Goal: Check status: Check status

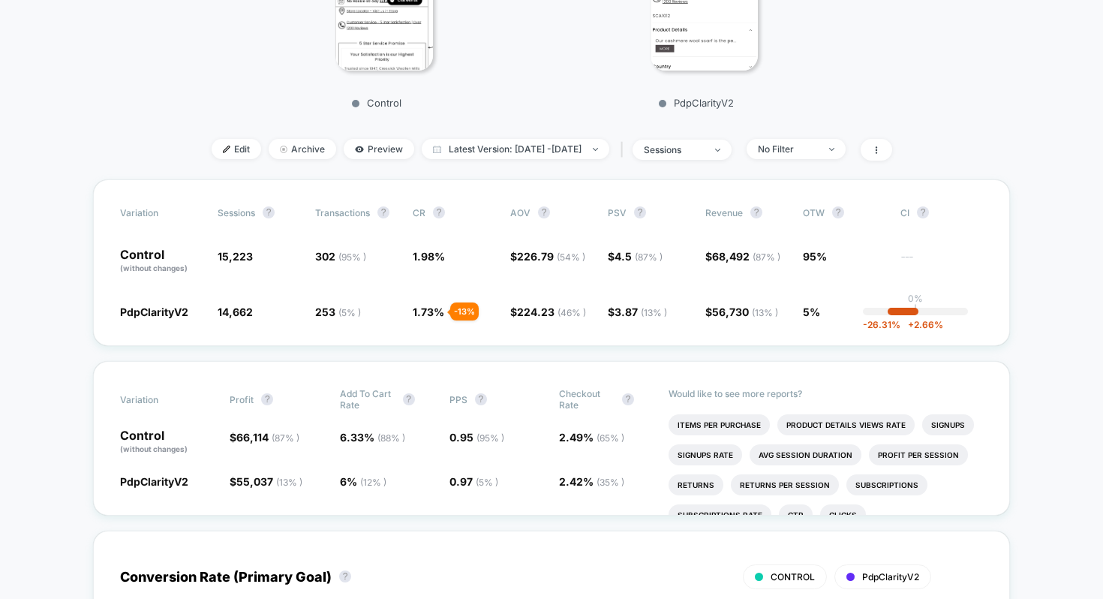
click at [802, 149] on div "No Filter" at bounding box center [788, 148] width 60 height 11
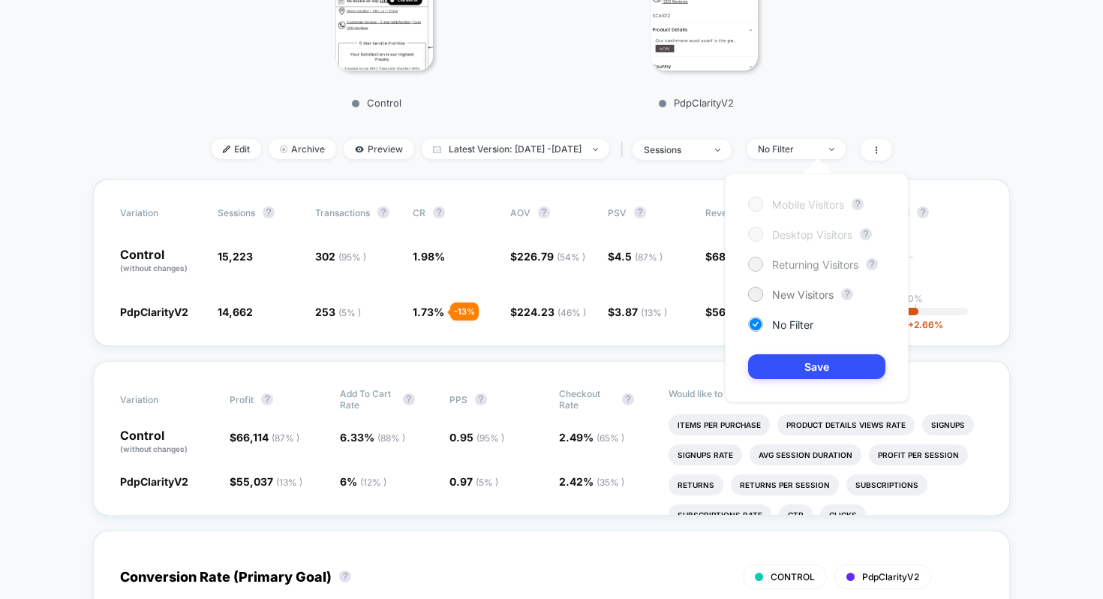
click at [780, 263] on span "Returning Visitors" at bounding box center [815, 264] width 86 height 13
click at [782, 368] on button "Save" at bounding box center [816, 366] width 137 height 25
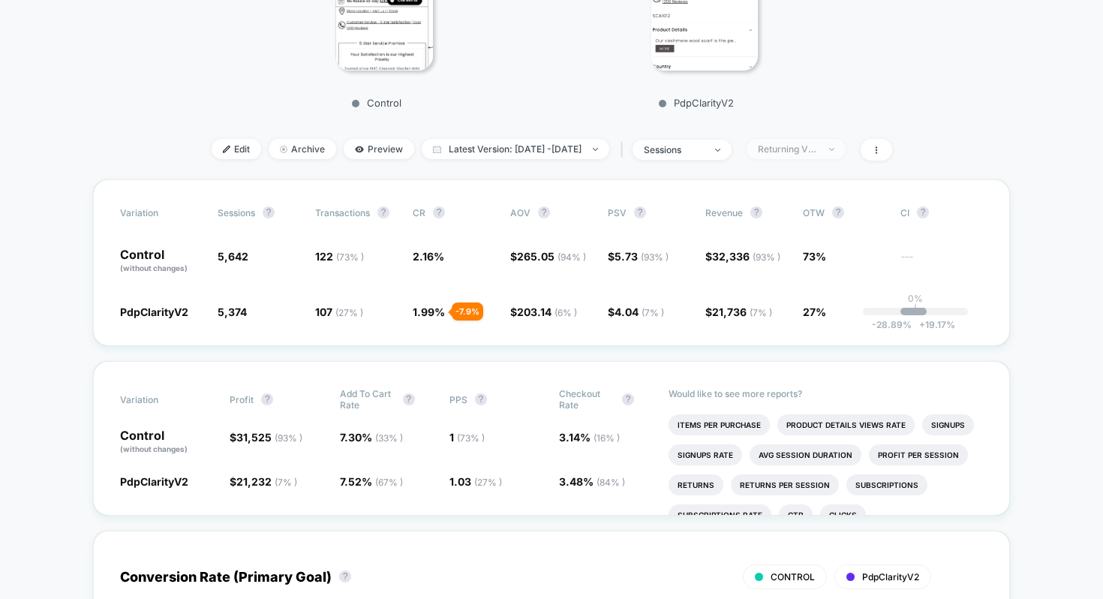
click at [815, 149] on div "Returning Visitors" at bounding box center [788, 148] width 60 height 11
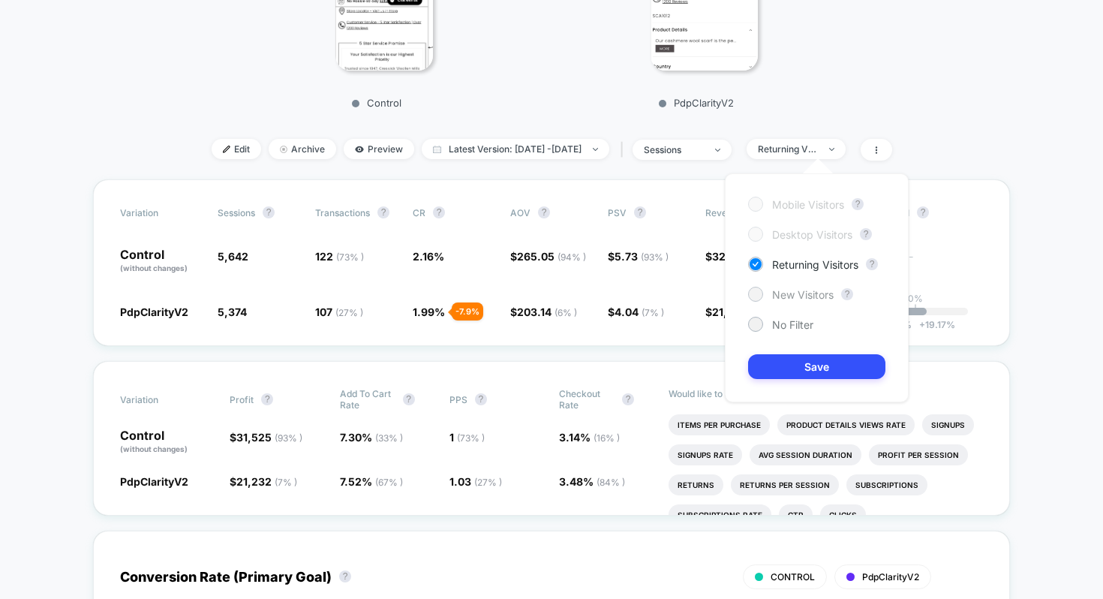
click at [789, 290] on span "New Visitors" at bounding box center [803, 294] width 62 height 13
click at [784, 359] on button "Save" at bounding box center [816, 366] width 137 height 25
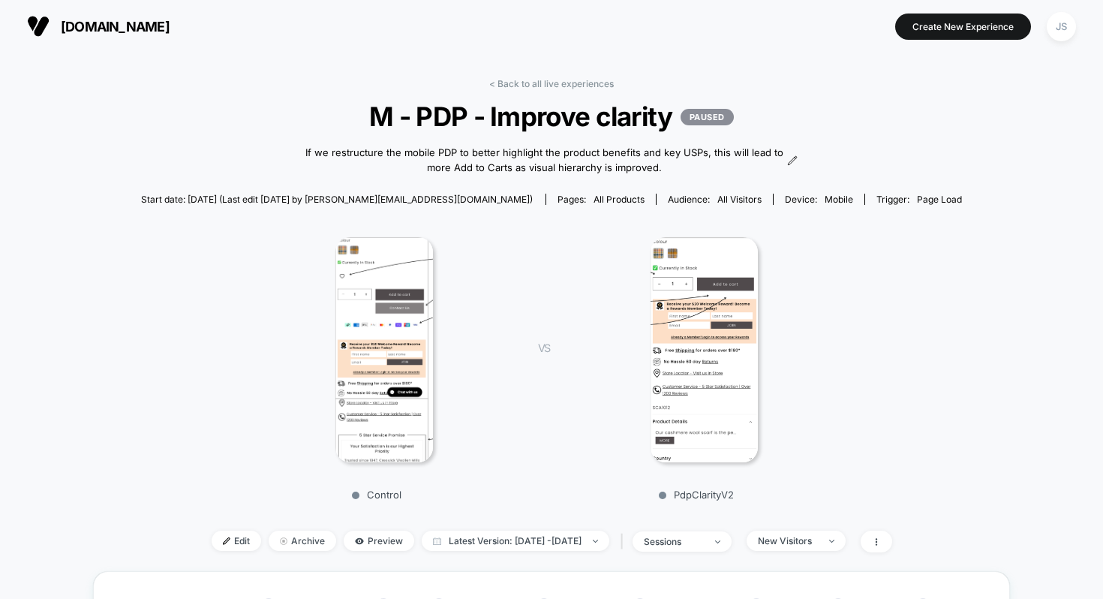
click at [548, 94] on div "< Back to all live experiences M - PDP - Improve clarity PAUSED If we restructu…" at bounding box center [551, 324] width 821 height 493
click at [548, 92] on div "< Back to all live experiences M - PDP - Improve clarity PAUSED If we restructu…" at bounding box center [551, 324] width 821 height 493
click at [543, 79] on link "< Back to all live experiences" at bounding box center [551, 83] width 125 height 11
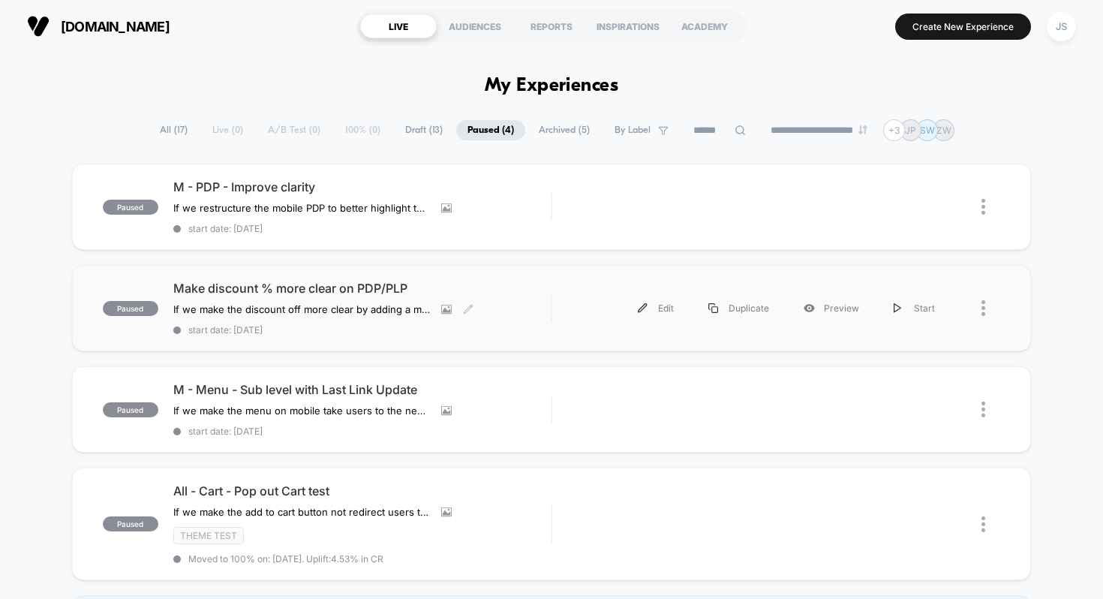
click at [316, 315] on div "Make discount % more clear on PDP/PLP If we make the discount off more clear by…" at bounding box center [362, 308] width 378 height 55
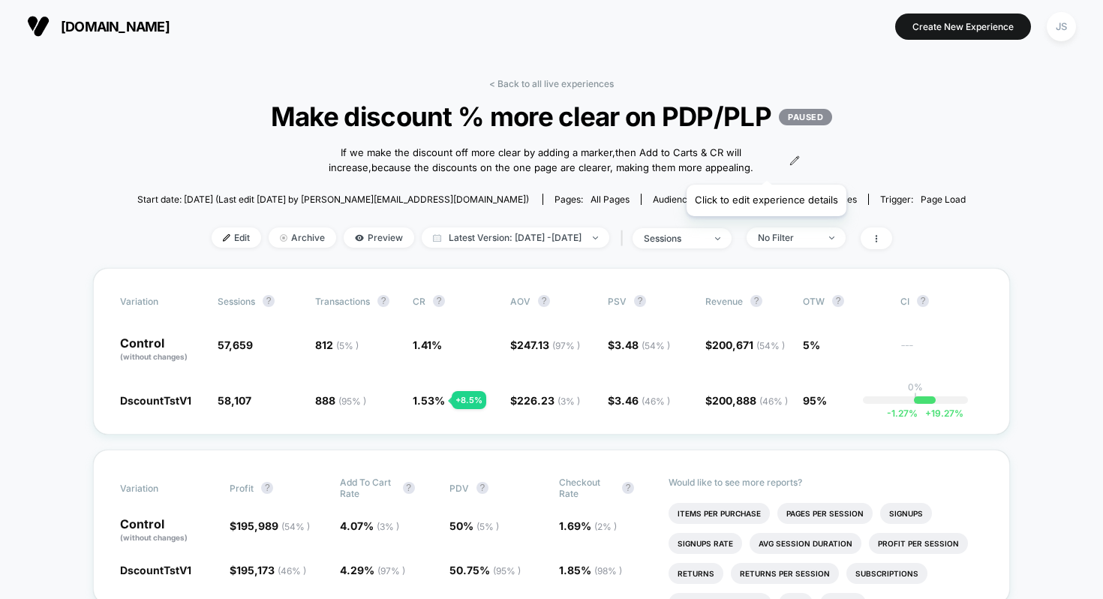
click at [789, 166] on icon at bounding box center [794, 160] width 11 height 11
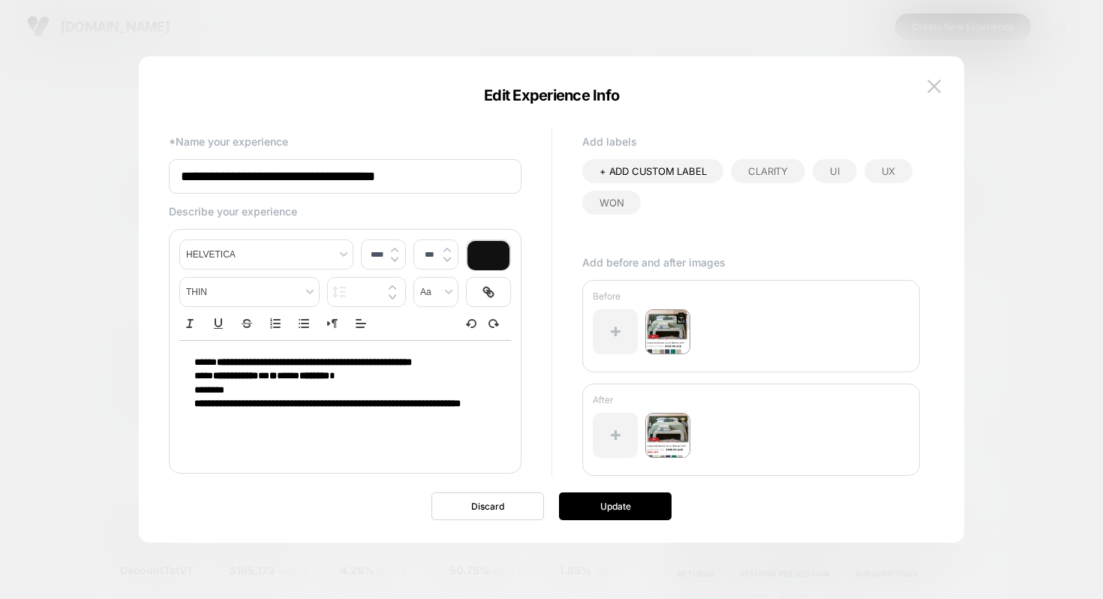
click at [669, 323] on img at bounding box center [667, 331] width 45 height 45
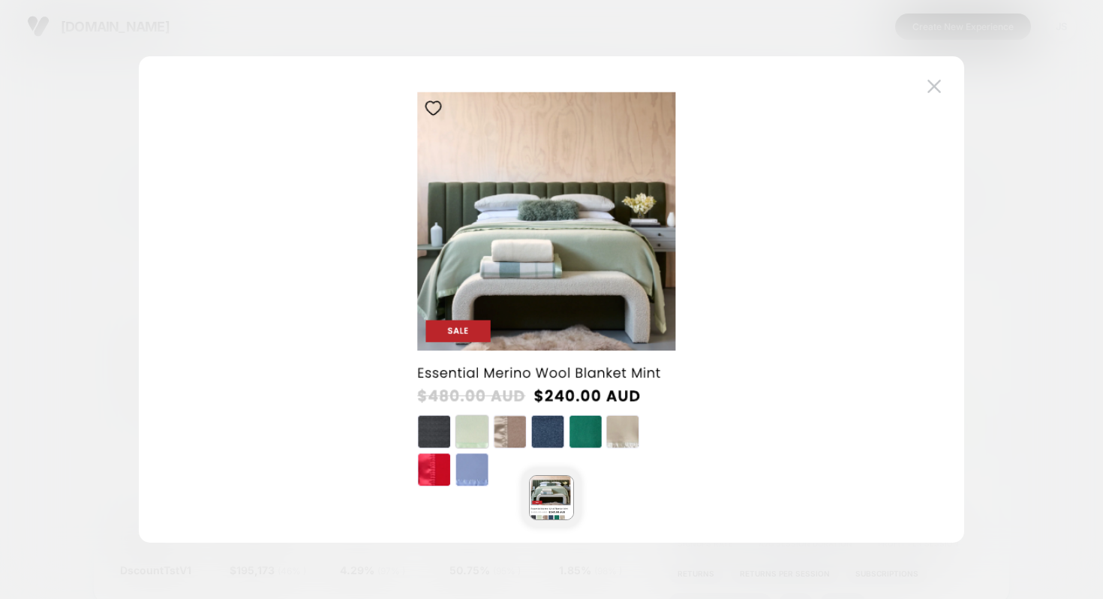
click at [920, 86] on div at bounding box center [551, 299] width 825 height 486
click at [938, 87] on img at bounding box center [934, 86] width 14 height 13
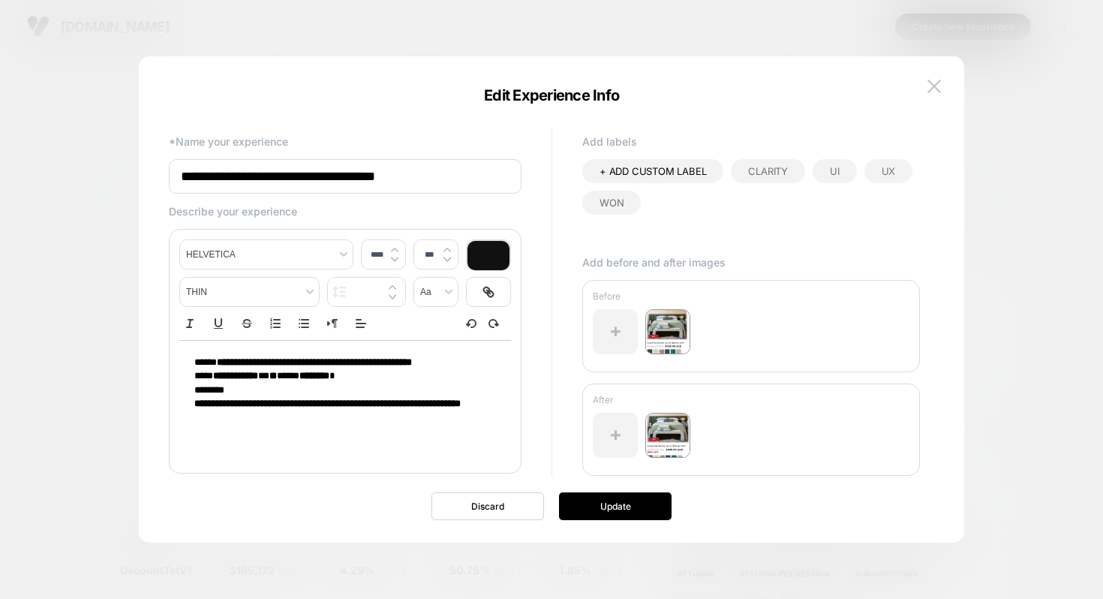
click at [392, 190] on input "**********" at bounding box center [345, 176] width 353 height 35
click at [392, 189] on input "**********" at bounding box center [345, 176] width 353 height 35
click at [662, 422] on img at bounding box center [667, 435] width 45 height 45
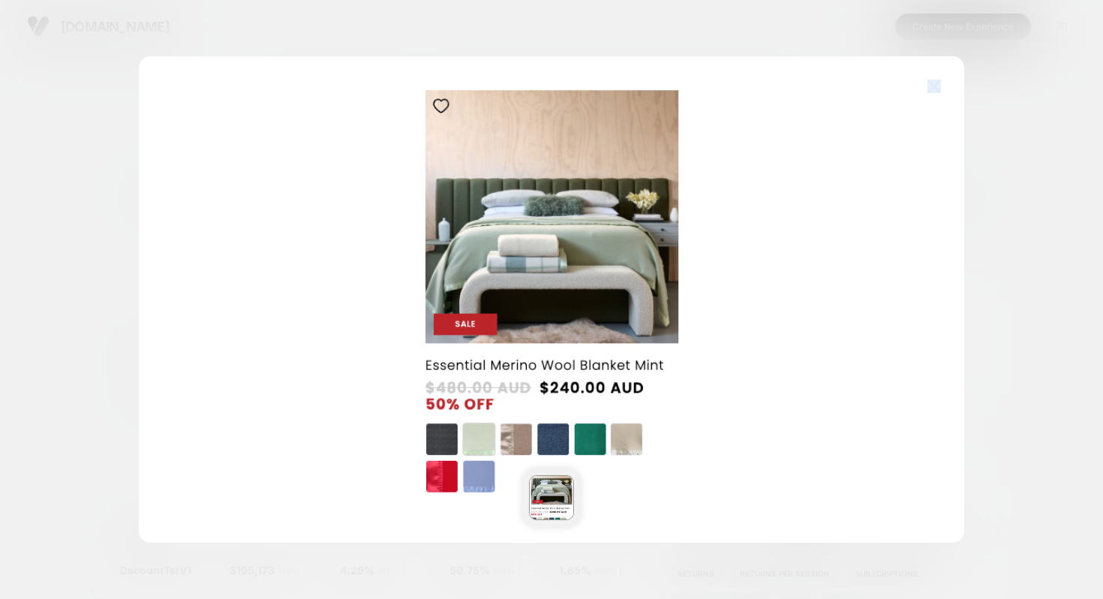
click at [933, 89] on img at bounding box center [934, 86] width 14 height 13
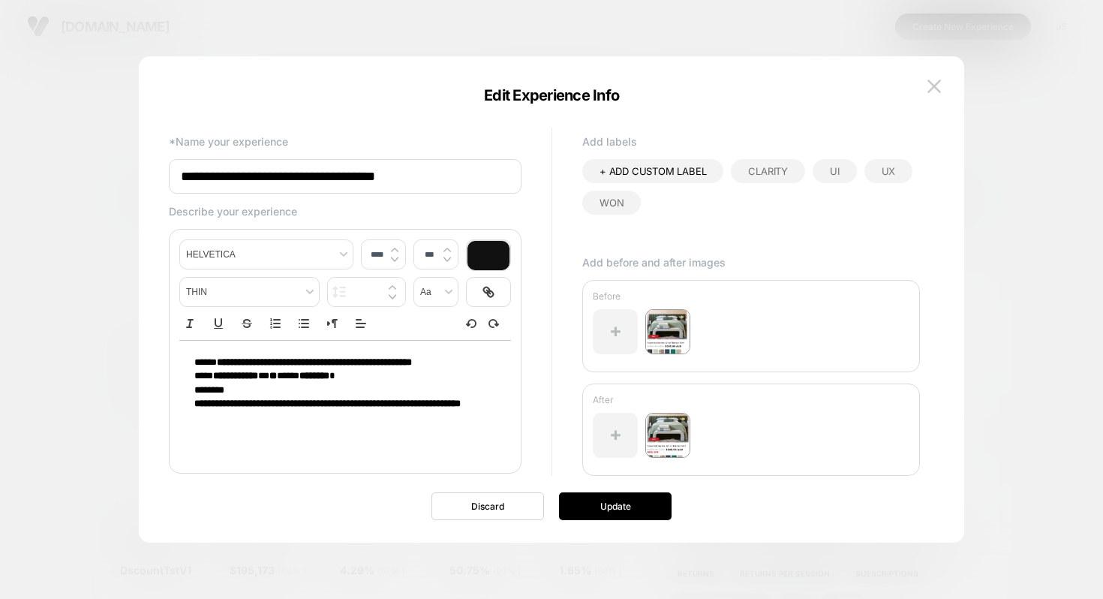
type input "****"
click at [277, 359] on strong "**********" at bounding box center [314, 362] width 195 height 10
drag, startPoint x: 305, startPoint y: 405, endPoint x: 196, endPoint y: 348, distance: 122.8
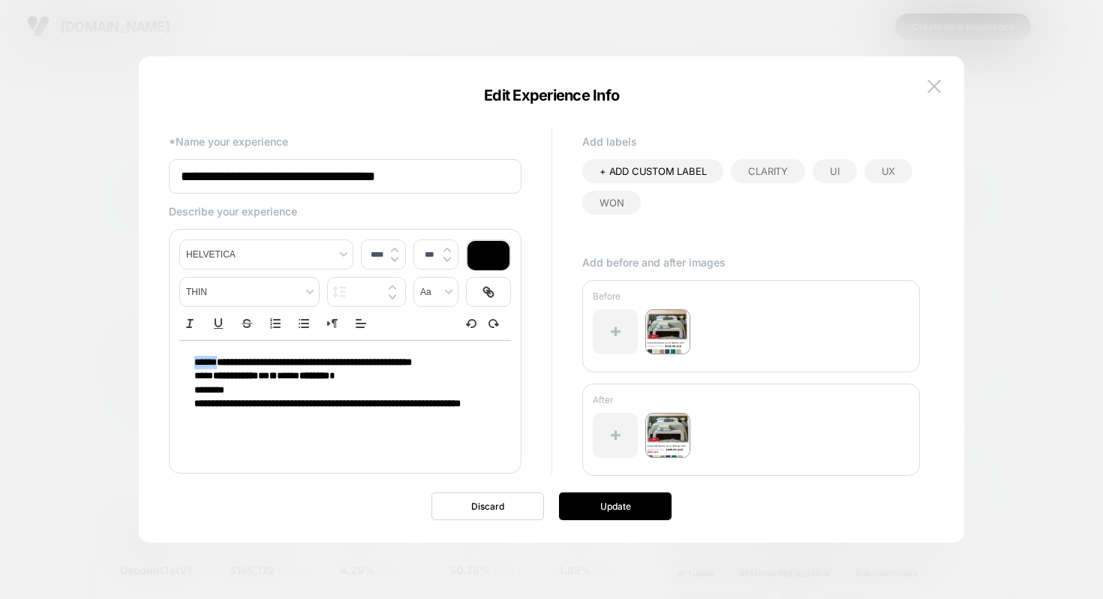
click at [196, 348] on div "**********" at bounding box center [345, 384] width 332 height 86
click at [199, 365] on span "*****" at bounding box center [205, 362] width 23 height 10
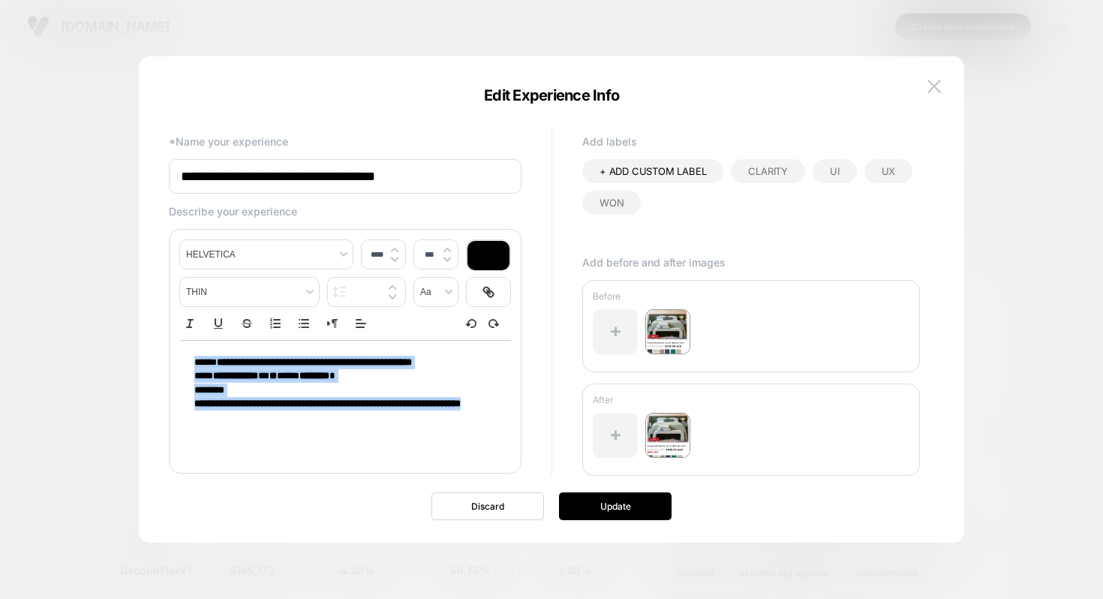
drag, startPoint x: 194, startPoint y: 364, endPoint x: 307, endPoint y: 419, distance: 125.1
click at [307, 419] on div "**********" at bounding box center [345, 384] width 332 height 86
copy div "**********"
click at [934, 79] on button at bounding box center [934, 86] width 23 height 23
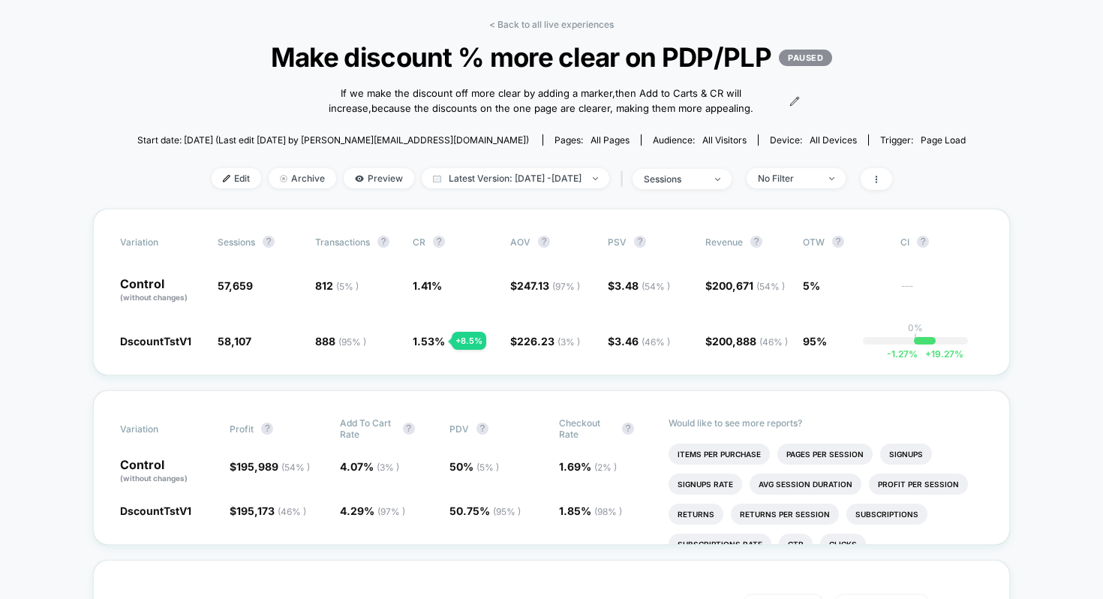
scroll to position [59, 0]
click at [562, 189] on span "Latest Version: [DATE] - [DATE]" at bounding box center [516, 179] width 188 height 20
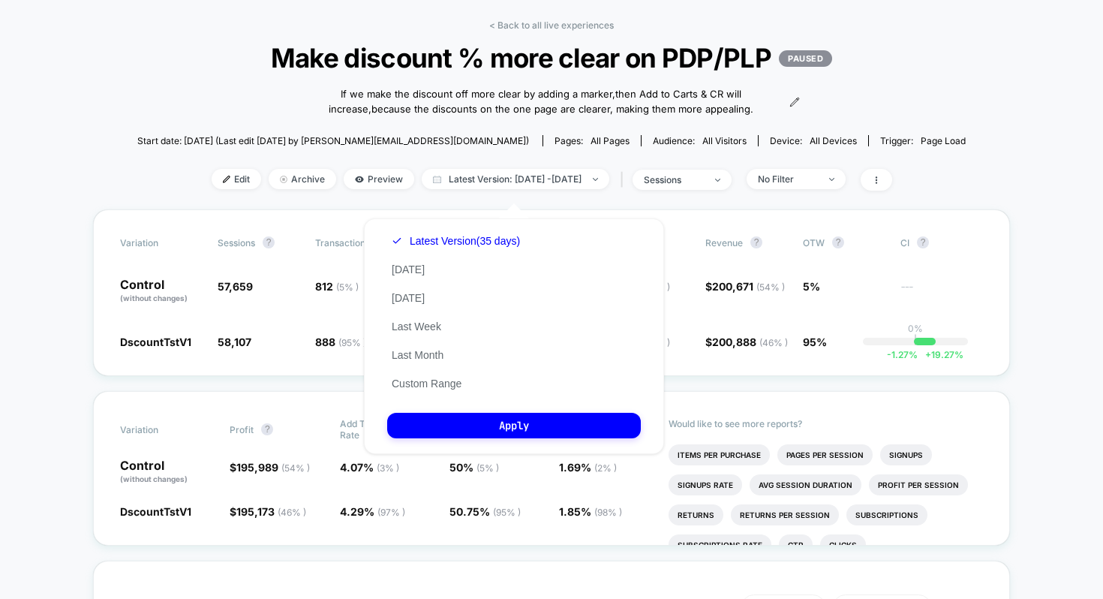
click at [422, 345] on div "Latest Version (35 days) [DATE] [DATE] Last Week Last Month Custom Range" at bounding box center [455, 312] width 137 height 171
click at [424, 350] on button "Last Month" at bounding box center [417, 355] width 61 height 14
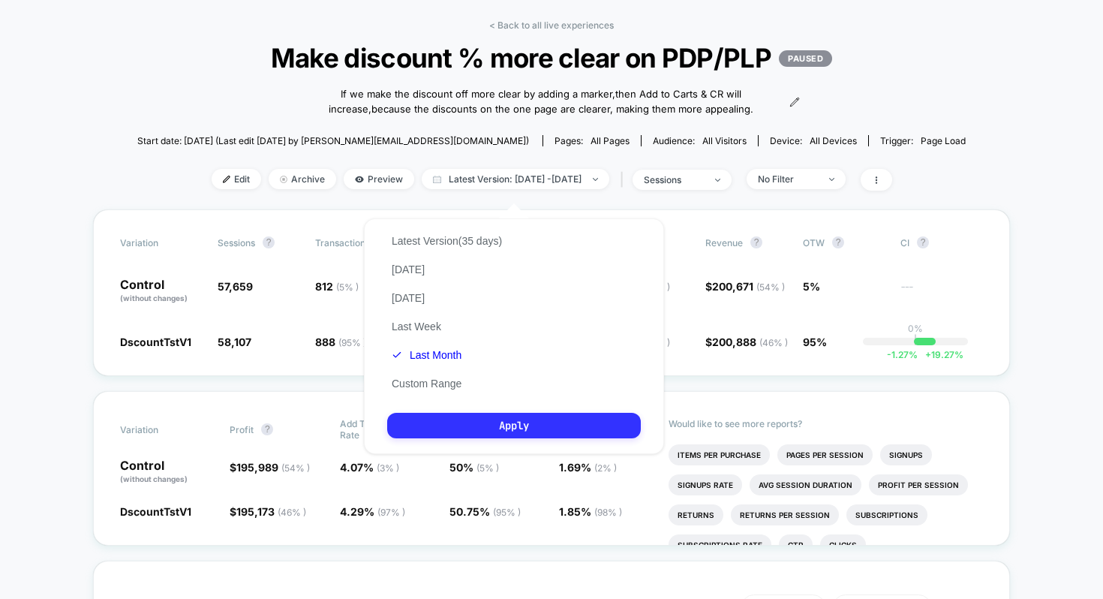
click at [465, 422] on button "Apply" at bounding box center [514, 426] width 254 height 26
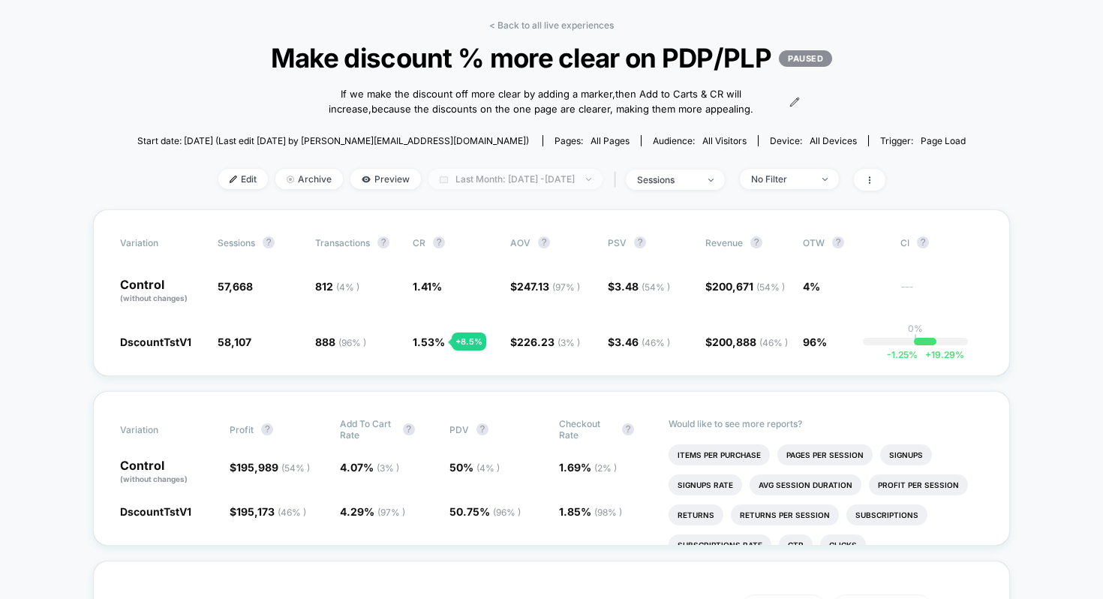
click at [584, 188] on span "Last Month: [DATE] - [DATE]" at bounding box center [515, 179] width 174 height 20
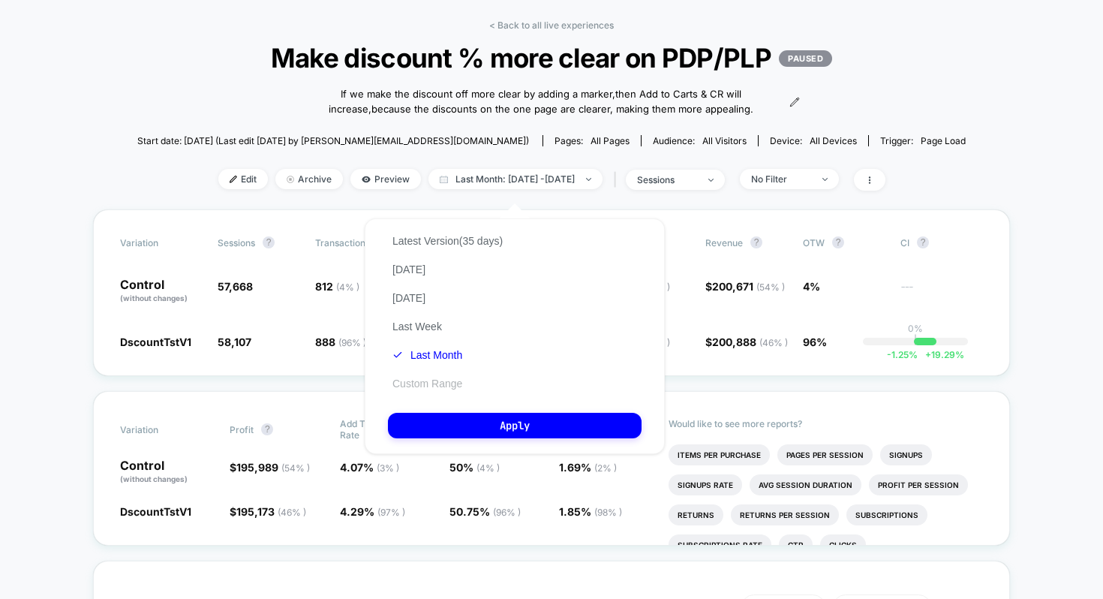
click at [417, 378] on button "Custom Range" at bounding box center [427, 384] width 79 height 14
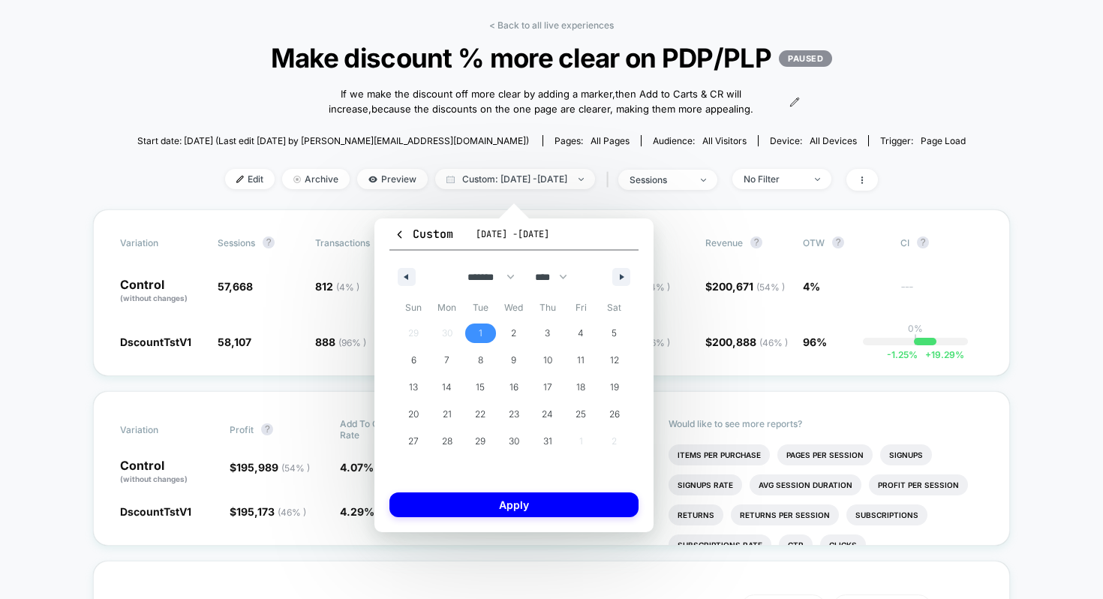
click at [477, 331] on span "1" at bounding box center [481, 333] width 34 height 20
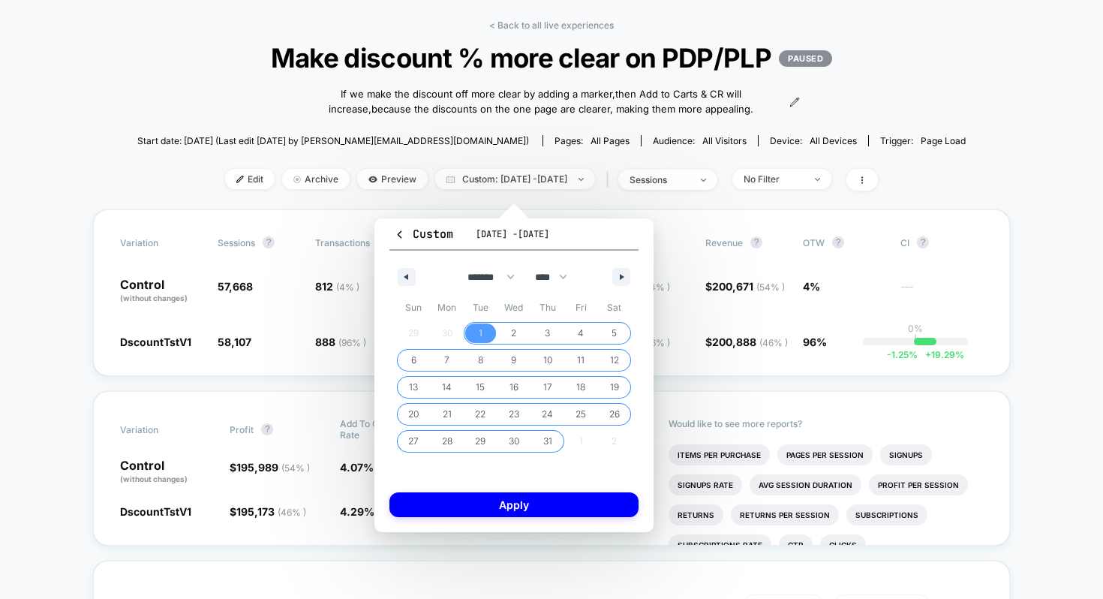
click at [546, 439] on span "31" at bounding box center [547, 441] width 9 height 27
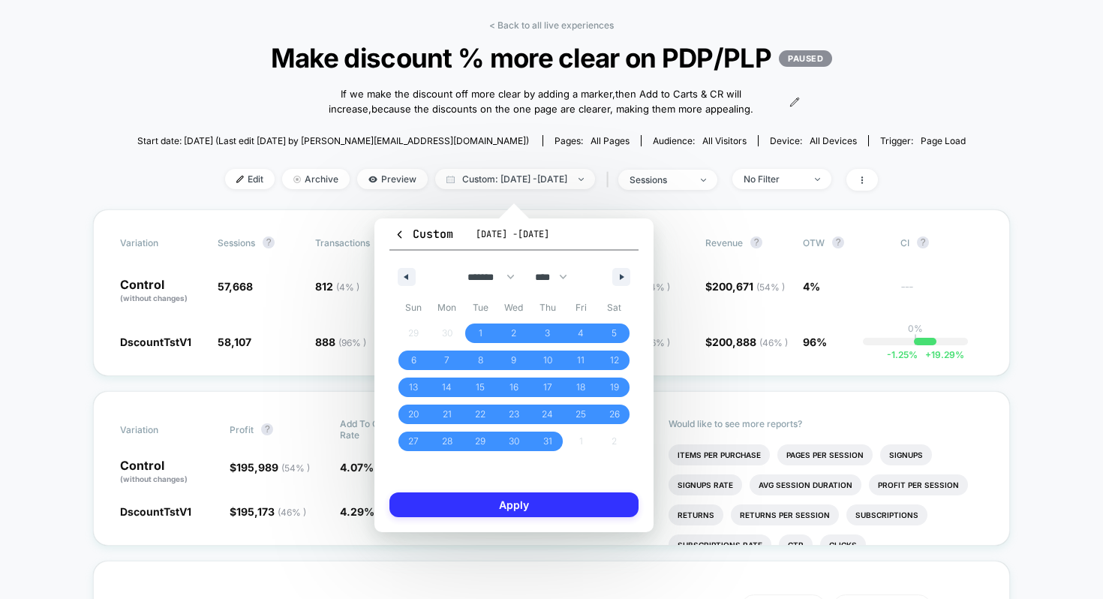
click at [582, 503] on button "Apply" at bounding box center [513, 504] width 249 height 25
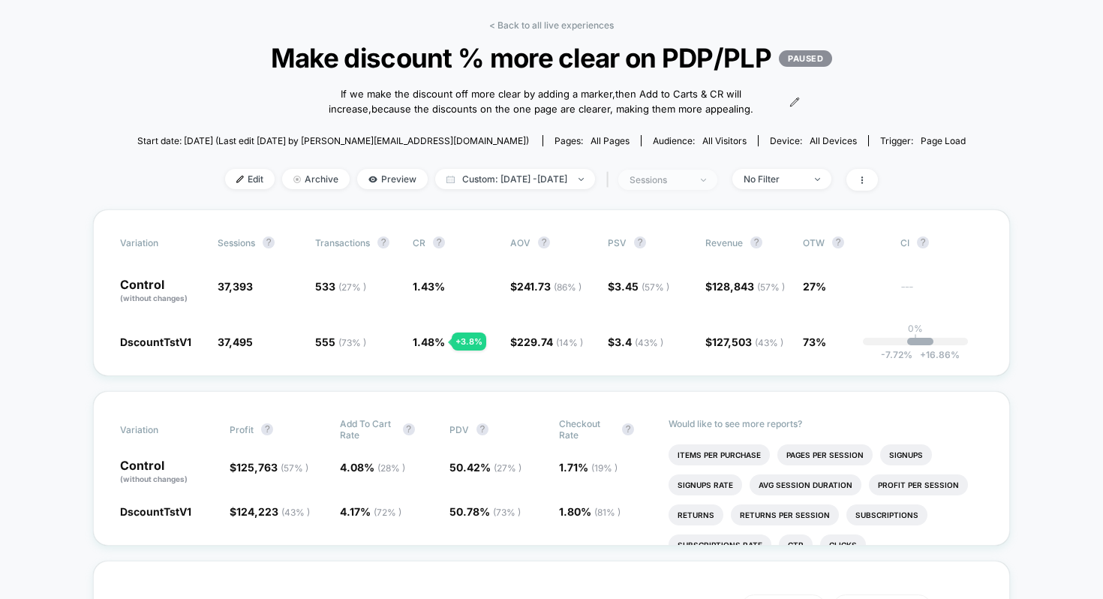
click at [665, 185] on div "sessions" at bounding box center [659, 179] width 60 height 11
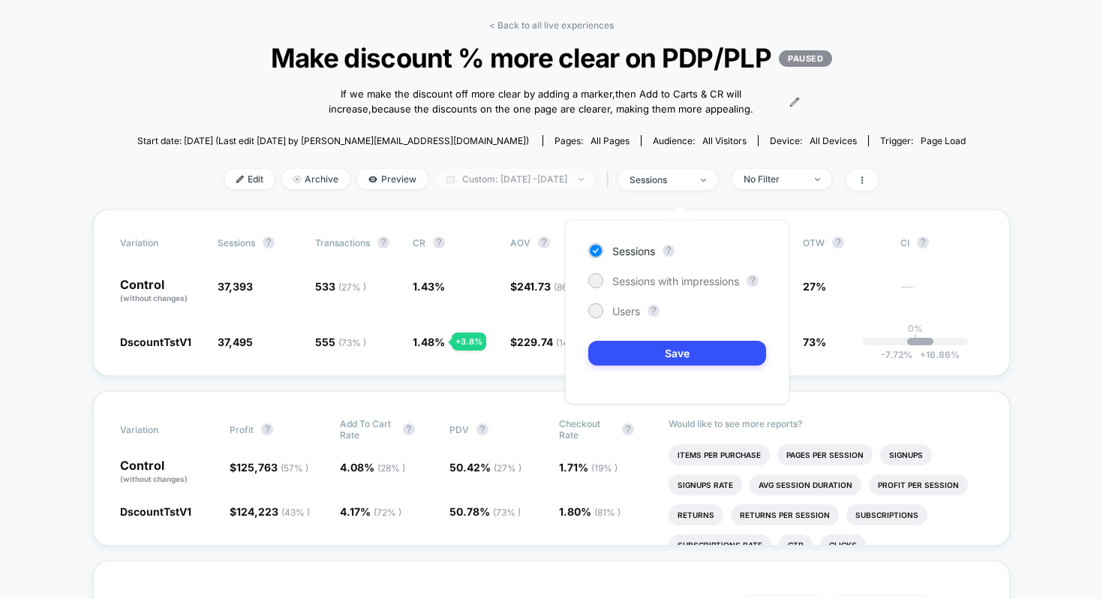
click at [595, 185] on span "Custom: [DATE] - [DATE]" at bounding box center [515, 179] width 160 height 20
select select "*"
select select "****"
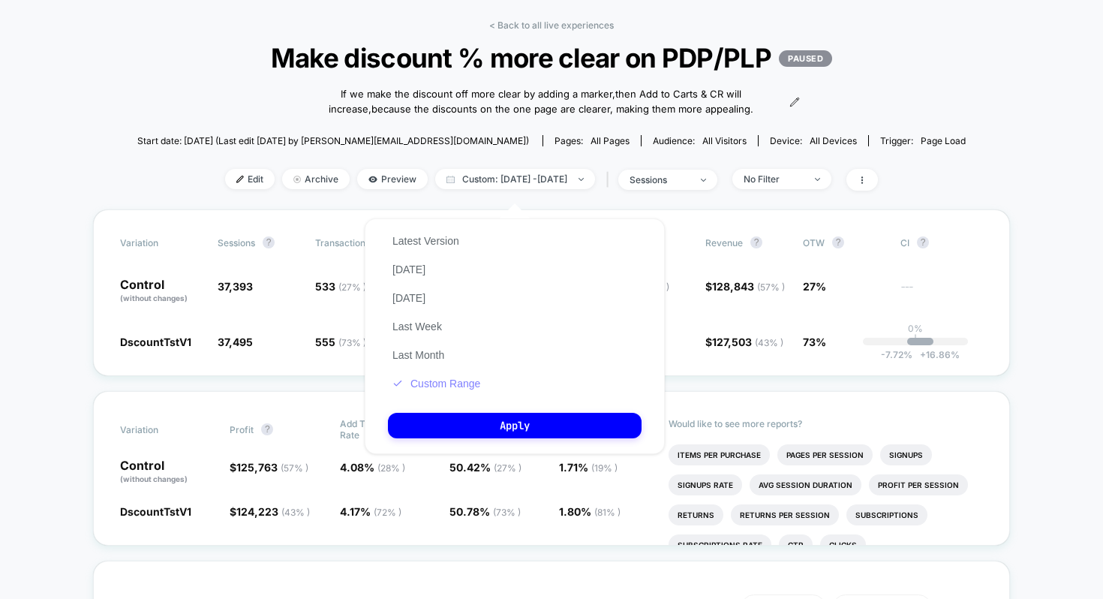
click at [463, 383] on button "Custom Range" at bounding box center [436, 384] width 97 height 14
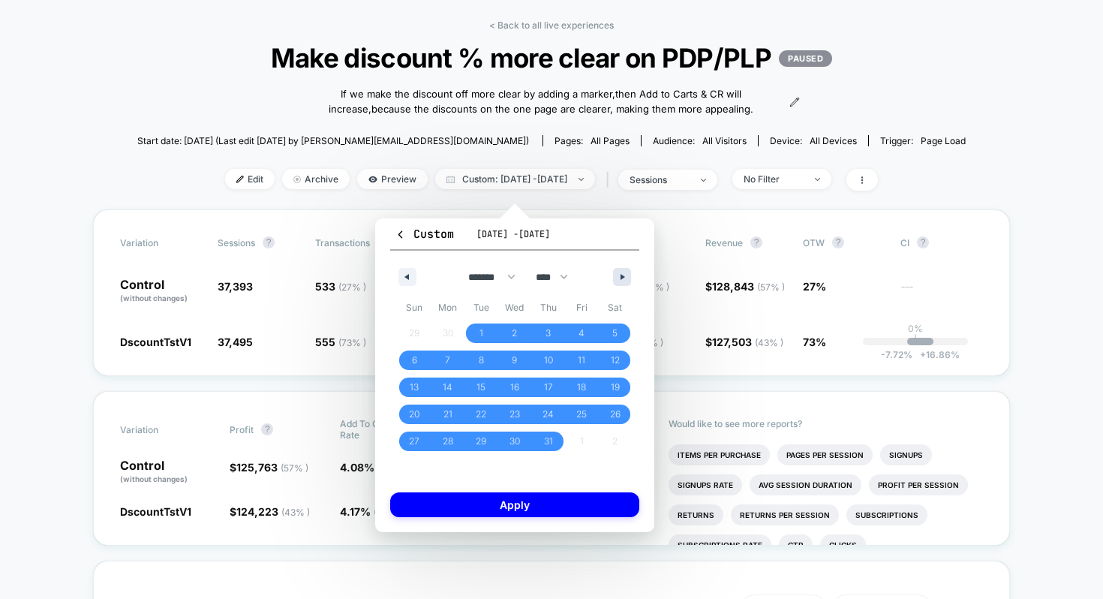
click at [617, 272] on button "button" at bounding box center [622, 277] width 18 height 18
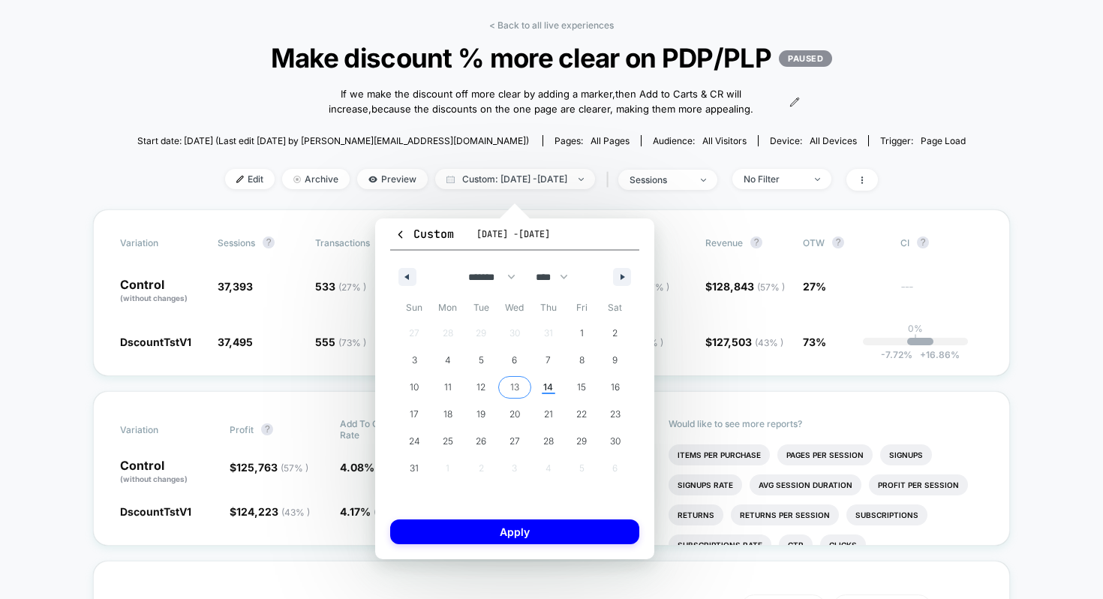
click at [520, 388] on span "13" at bounding box center [515, 387] width 34 height 20
click at [424, 288] on div "******* ******** ***** ***** *** **** **** ****** ********* ******* ******** **…" at bounding box center [514, 273] width 249 height 45
click at [410, 281] on button "button" at bounding box center [407, 277] width 18 height 18
select select "*"
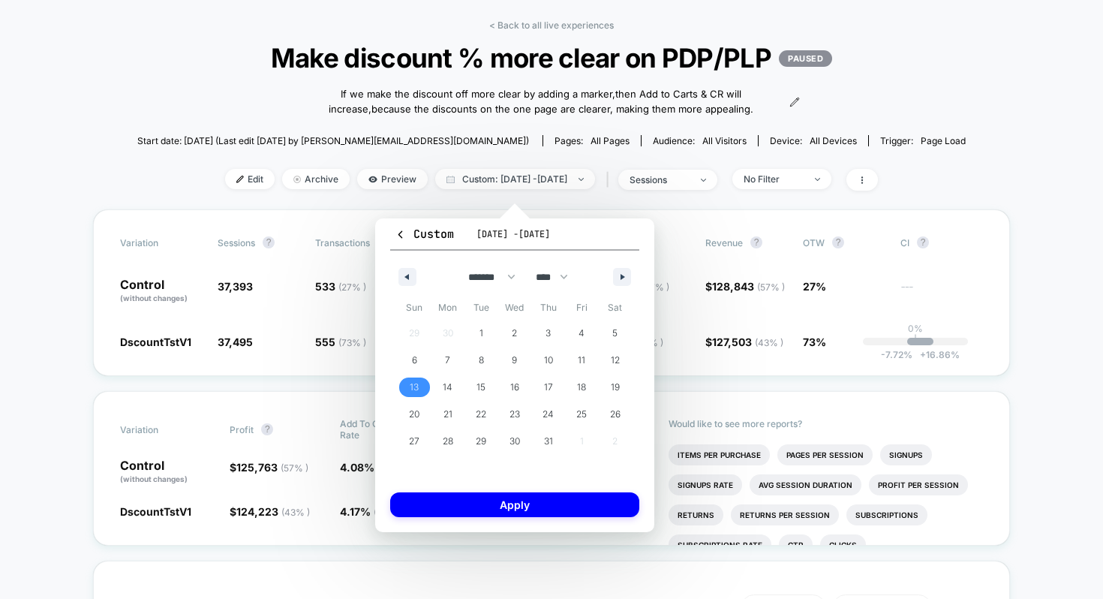
click at [423, 386] on span "13" at bounding box center [415, 387] width 34 height 20
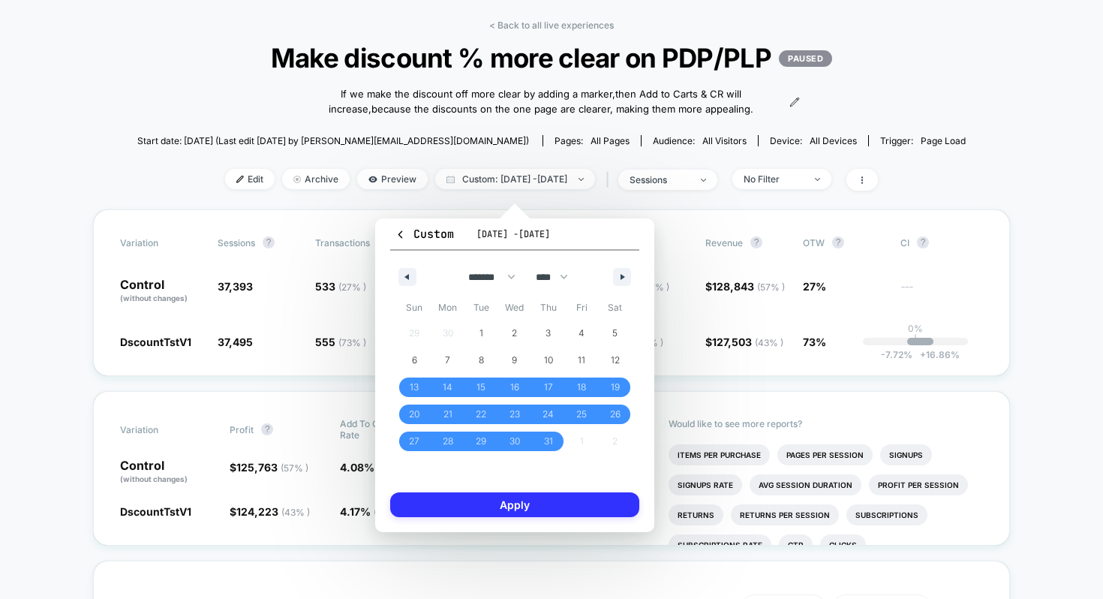
click at [507, 498] on button "Apply" at bounding box center [514, 504] width 249 height 25
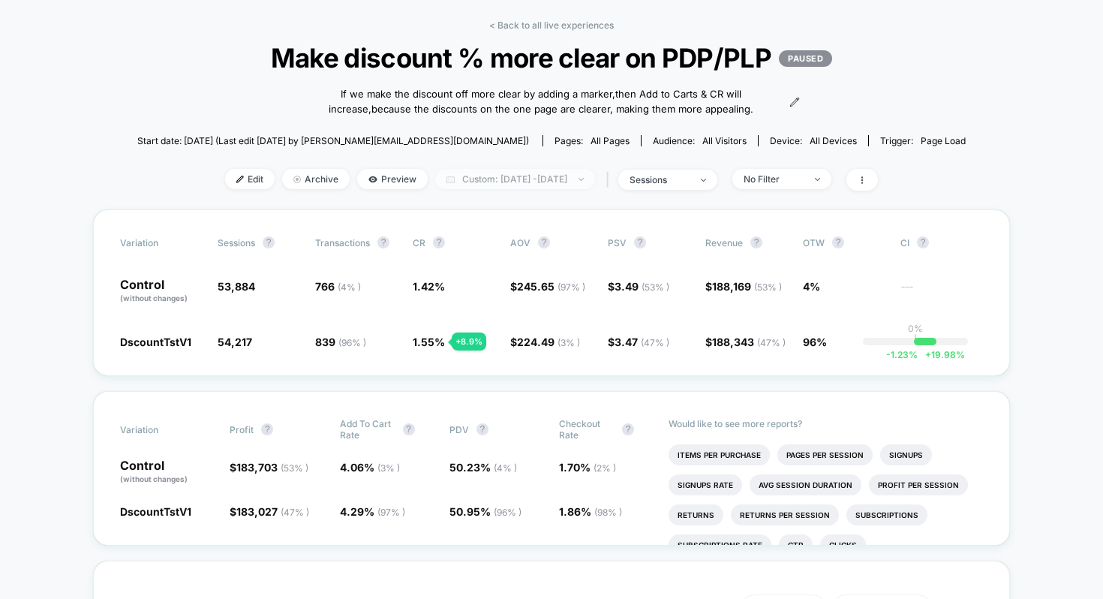
click at [460, 189] on span "Custom: [DATE] - [DATE]" at bounding box center [515, 179] width 160 height 20
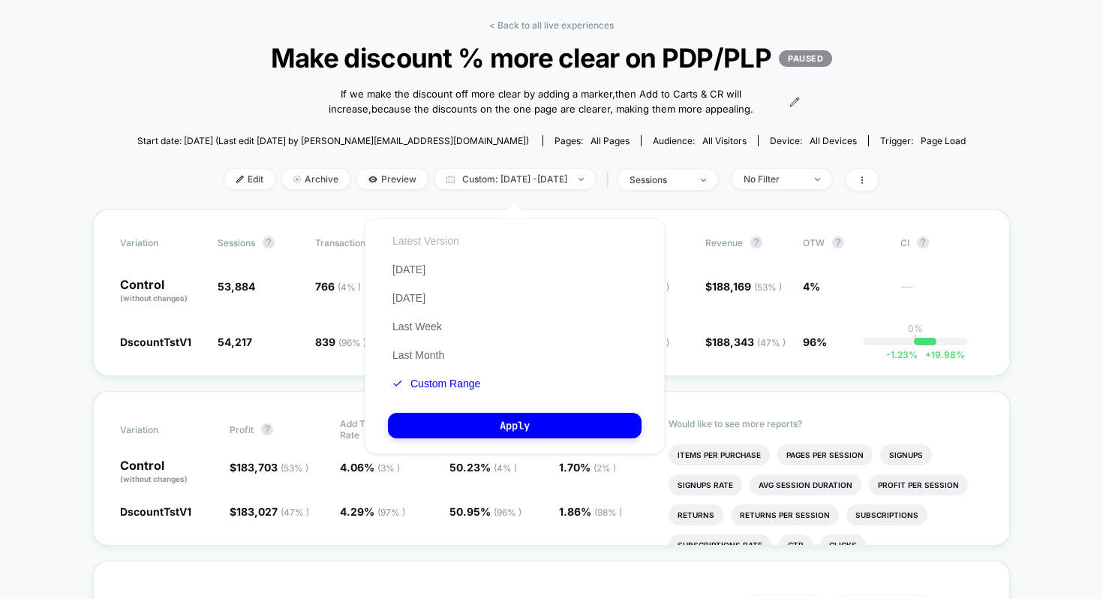
click at [421, 243] on button "Latest Version" at bounding box center [426, 241] width 76 height 14
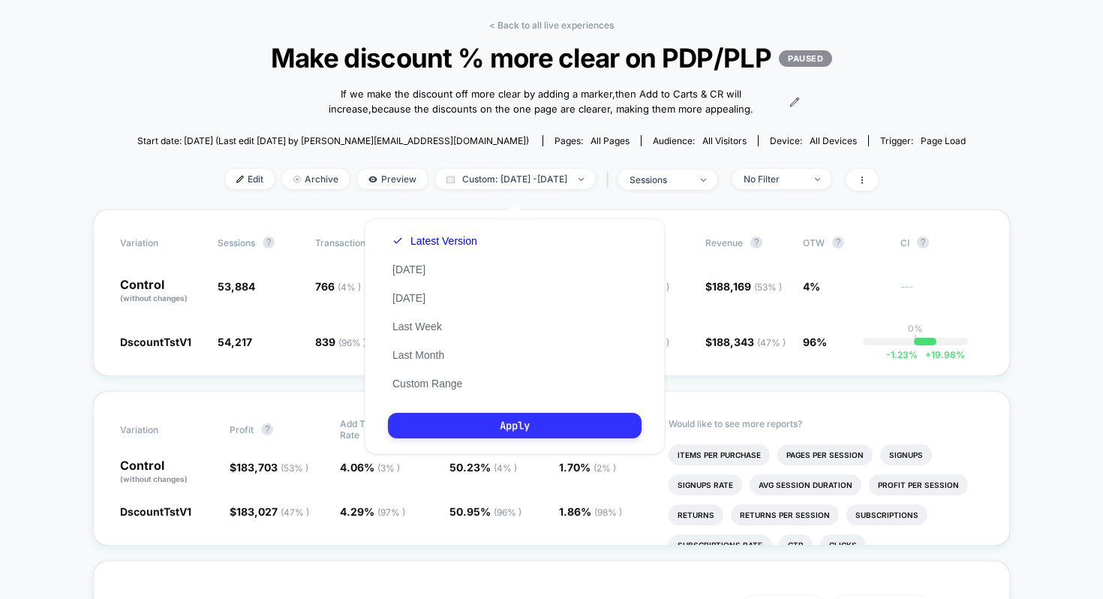
click at [422, 416] on button "Apply" at bounding box center [515, 426] width 254 height 26
